Goal: Find specific page/section: Find specific page/section

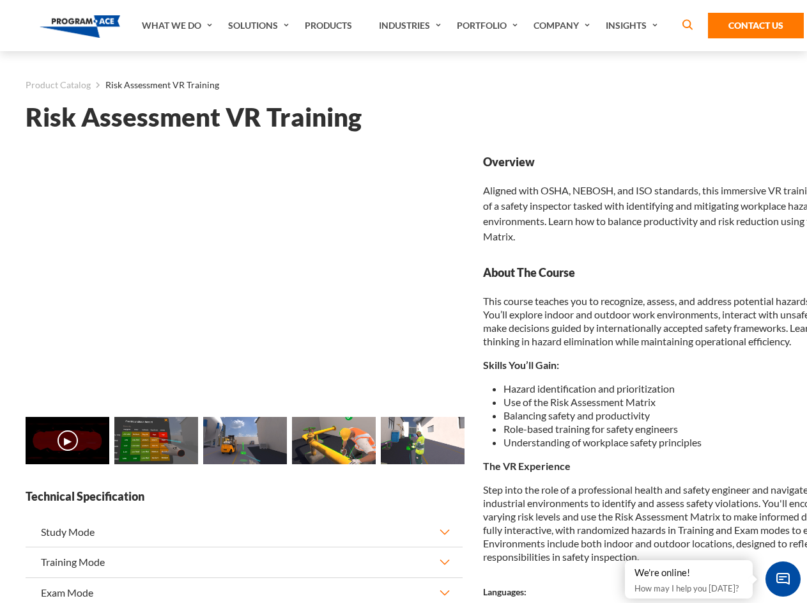
click at [260, 26] on link "Solutions" at bounding box center [260, 25] width 77 height 51
click at [0, 0] on div "AI & Computer Vision Solutions Computer Vision Quality Control AI tools for fas…" at bounding box center [0, 0] width 0 height 0
click at [0, 0] on div "AI & Computer Vision Solutions Virtual Training Solutions Virtual Tour Solution…" at bounding box center [0, 0] width 0 height 0
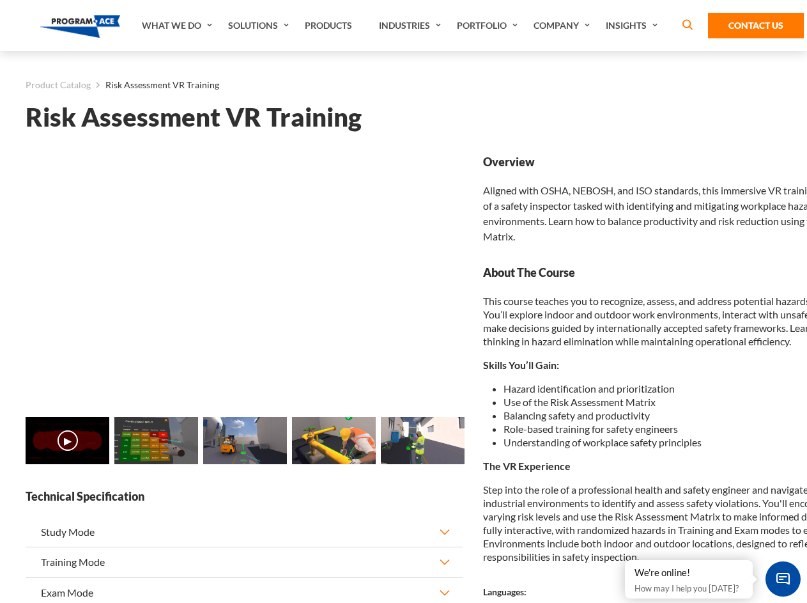
click at [0, 0] on div "AI & Computer Vision Solutions Virtual Training Solutions Virtual Tour Solution…" at bounding box center [0, 0] width 0 height 0
click at [0, 0] on div "AI & Computer Vision Solutions Computer Vision Quality Control AI tools for fas…" at bounding box center [0, 0] width 0 height 0
